Goal: Task Accomplishment & Management: Use online tool/utility

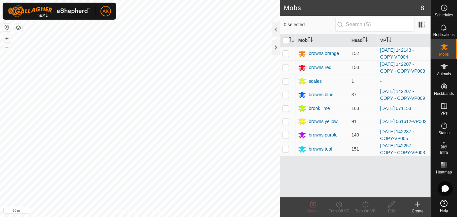
click at [320, 175] on div "Mobs 8 0 selected Mob Head VP browns orange 152 [DATE] 142143 - COPY-VP004 brow…" at bounding box center [215, 108] width 430 height 217
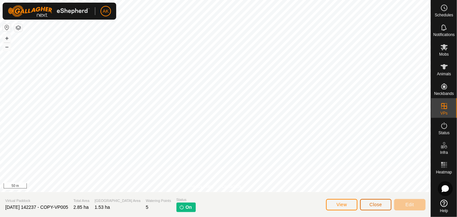
click at [379, 199] on button "Close" at bounding box center [375, 204] width 31 height 11
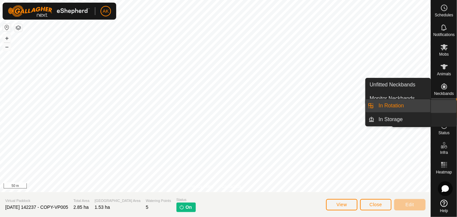
click at [444, 105] on icon at bounding box center [444, 106] width 8 height 8
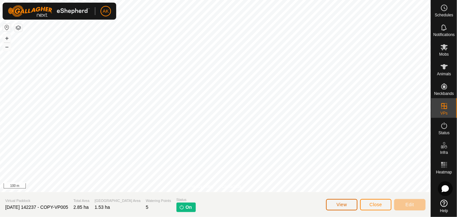
click at [342, 205] on span "View" at bounding box center [341, 204] width 10 height 5
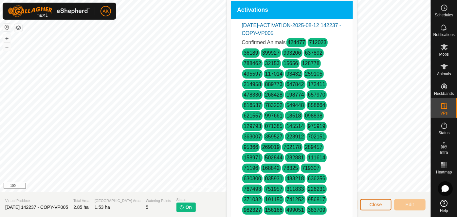
click at [375, 205] on span "Close" at bounding box center [375, 204] width 12 height 5
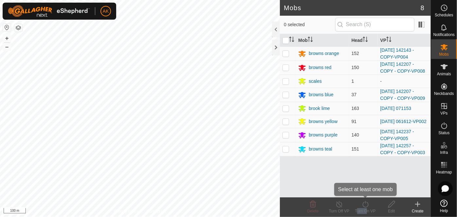
click at [375, 205] on turn-on-svg-icon at bounding box center [365, 204] width 26 height 8
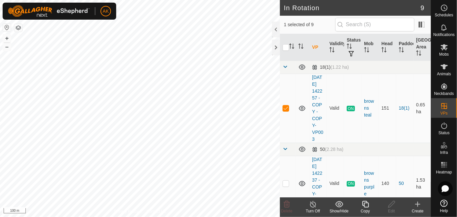
click at [365, 204] on icon at bounding box center [365, 204] width 8 height 8
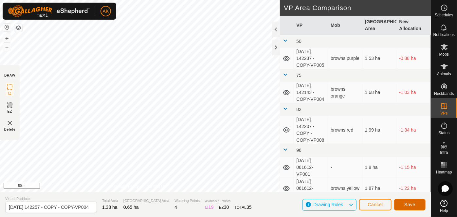
click at [404, 206] on button "Save" at bounding box center [409, 204] width 31 height 11
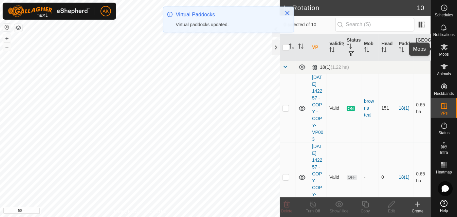
click at [444, 50] on icon at bounding box center [444, 47] width 8 height 8
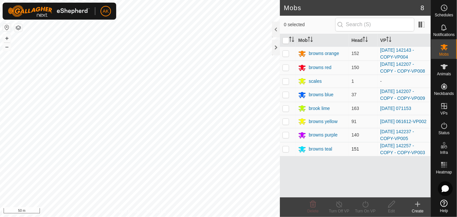
click at [285, 148] on p-checkbox at bounding box center [285, 148] width 7 height 5
checkbox input "true"
click at [364, 207] on icon at bounding box center [365, 204] width 6 height 7
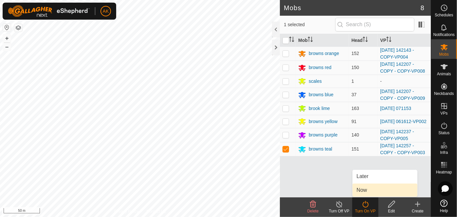
click at [361, 187] on link "Now" at bounding box center [384, 189] width 65 height 13
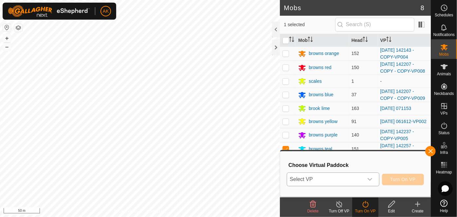
click at [332, 174] on span "Select VP" at bounding box center [325, 179] width 76 height 13
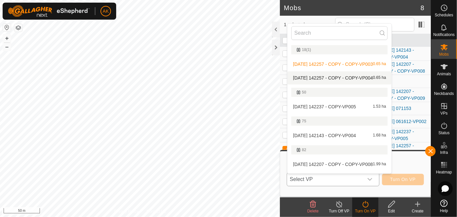
click at [333, 77] on li "[DATE] 142257 - COPY - COPY-VP004 0.65 ha" at bounding box center [339, 77] width 104 height 13
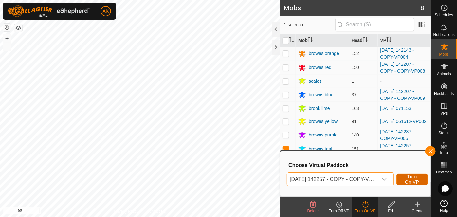
click at [411, 180] on span "Turn On VP" at bounding box center [411, 179] width 15 height 10
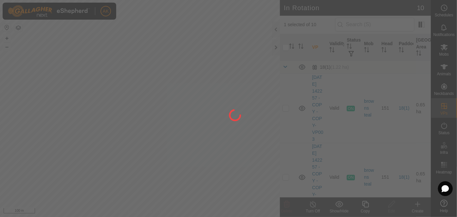
click at [189, 65] on div at bounding box center [228, 108] width 457 height 217
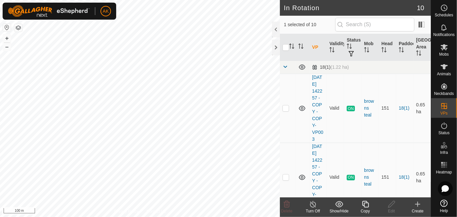
click at [367, 206] on icon at bounding box center [365, 204] width 8 height 8
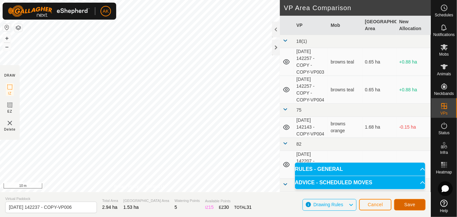
click at [415, 204] on button "Save" at bounding box center [409, 204] width 31 height 11
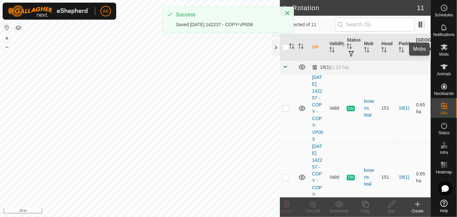
click at [444, 48] on icon at bounding box center [443, 47] width 7 height 6
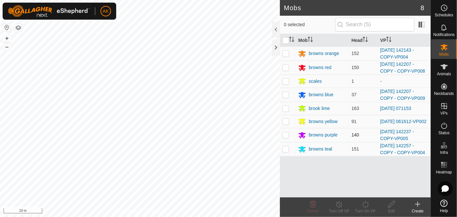
click at [286, 136] on p-checkbox at bounding box center [285, 134] width 7 height 5
checkbox input "true"
click at [364, 204] on icon at bounding box center [365, 204] width 8 height 8
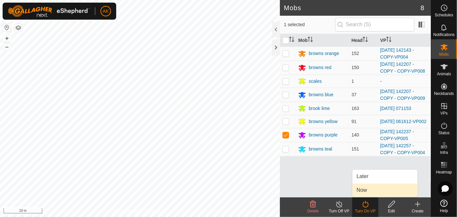
click at [362, 190] on link "Now" at bounding box center [384, 189] width 65 height 13
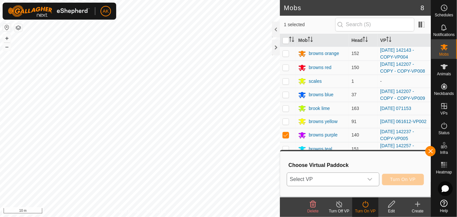
click at [363, 181] on div "dropdown trigger" at bounding box center [369, 179] width 13 height 13
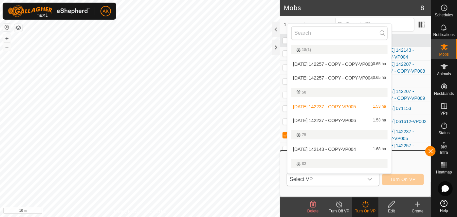
scroll to position [11, 0]
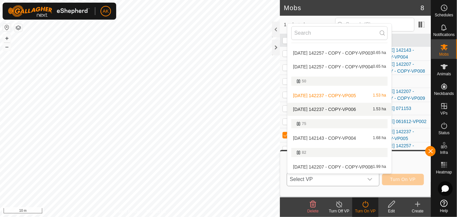
click at [334, 108] on li "[DATE] 142237 - COPY-VP006 1.53 ha" at bounding box center [339, 109] width 104 height 13
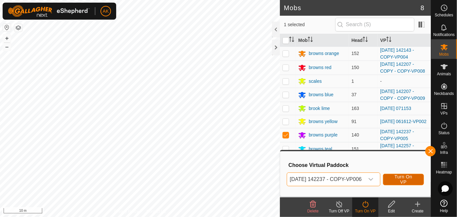
click at [406, 179] on span "Turn On VP" at bounding box center [403, 179] width 25 height 10
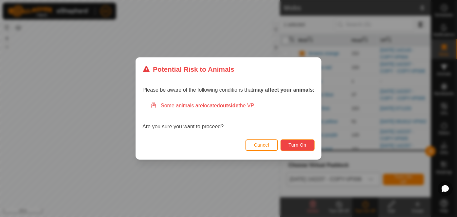
click at [305, 144] on span "Turn On" at bounding box center [297, 144] width 18 height 5
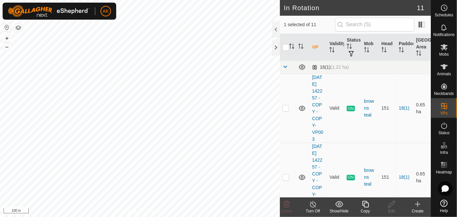
click at [364, 206] on icon at bounding box center [365, 204] width 7 height 7
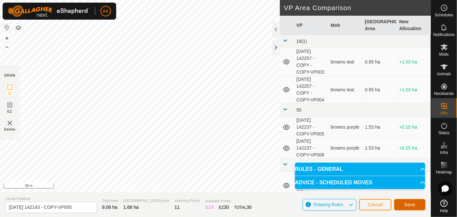
click at [415, 208] on button "Save" at bounding box center [409, 204] width 31 height 11
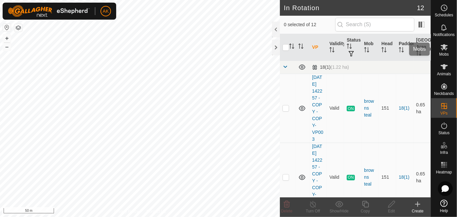
click at [442, 49] on icon at bounding box center [444, 47] width 8 height 8
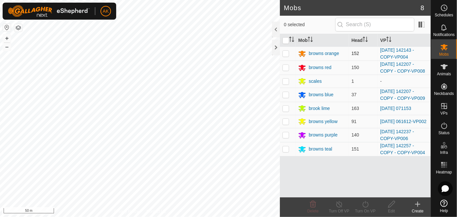
click at [286, 53] on p-checkbox at bounding box center [285, 53] width 7 height 5
checkbox input "true"
click at [364, 201] on icon at bounding box center [365, 204] width 8 height 8
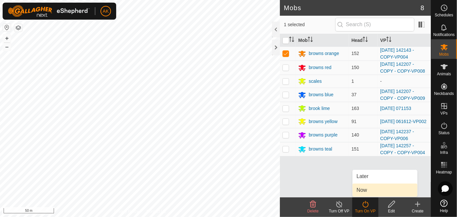
click at [365, 190] on link "Now" at bounding box center [384, 189] width 65 height 13
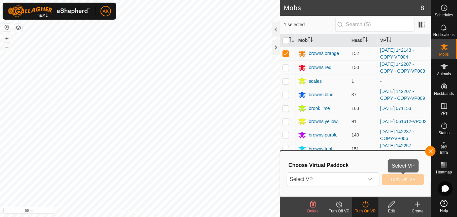
click at [402, 182] on button "Turn On VP" at bounding box center [403, 179] width 42 height 11
click at [373, 180] on div "dropdown trigger" at bounding box center [369, 179] width 13 height 13
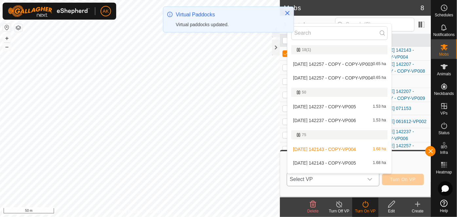
click at [349, 161] on li "[DATE] 142143 - COPY-VP005 1.68 ha" at bounding box center [339, 162] width 104 height 13
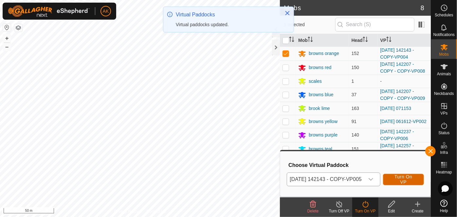
click at [404, 183] on span "Turn On VP" at bounding box center [403, 179] width 25 height 10
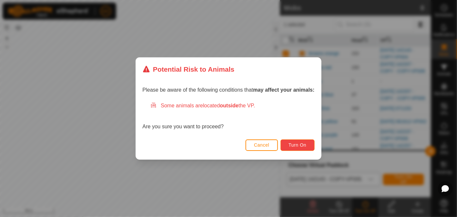
click at [296, 142] on span "Turn On" at bounding box center [297, 144] width 18 height 5
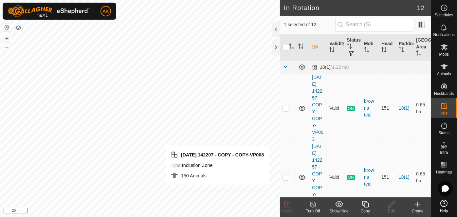
click at [364, 204] on icon at bounding box center [365, 204] width 8 height 8
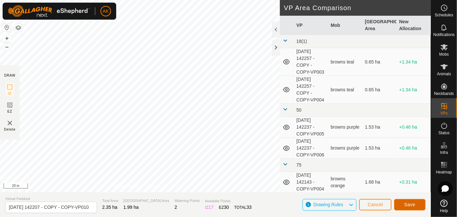
click at [412, 205] on span "Save" at bounding box center [409, 204] width 11 height 5
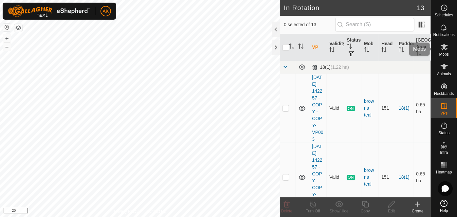
click at [443, 49] on icon at bounding box center [444, 47] width 8 height 8
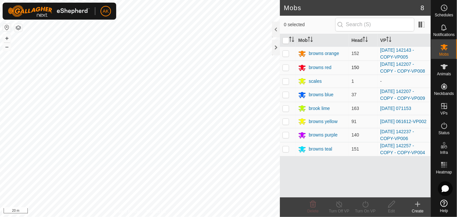
click at [285, 66] on p-checkbox at bounding box center [285, 67] width 7 height 5
checkbox input "true"
click at [362, 203] on icon at bounding box center [365, 204] width 6 height 7
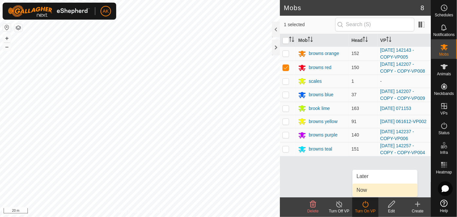
click at [368, 193] on link "Now" at bounding box center [384, 189] width 65 height 13
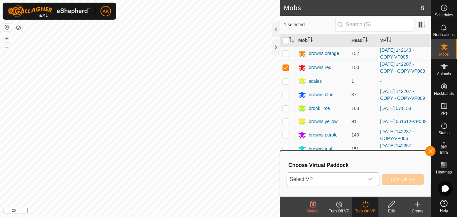
click at [363, 180] on span "Select VP" at bounding box center [325, 179] width 76 height 13
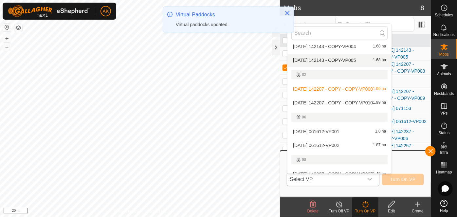
scroll to position [119, 0]
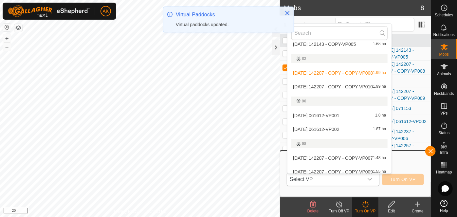
click at [341, 86] on li "[DATE] 142207 - COPY - COPY-VP010 1.99 ha" at bounding box center [339, 86] width 104 height 13
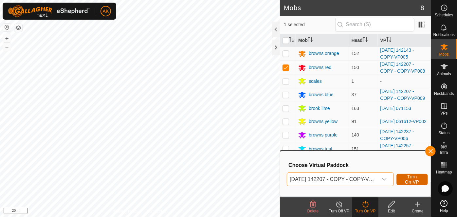
click at [409, 177] on span "Turn On VP" at bounding box center [411, 179] width 15 height 10
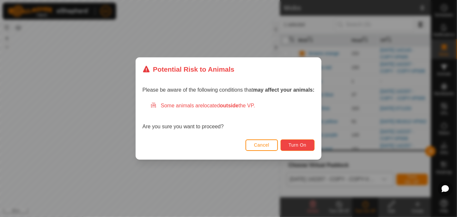
click at [290, 146] on span "Turn On" at bounding box center [297, 144] width 18 height 5
